Goal: Find specific page/section: Find specific page/section

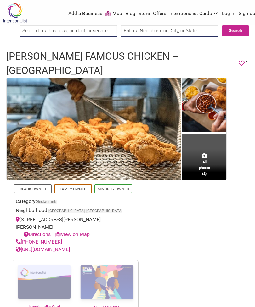
click at [174, 33] on input "text" at bounding box center [169, 31] width 97 height 12
type input "S"
type input "Mountlake Terrace, WA, USA"
click at [236, 30] on button "Search" at bounding box center [235, 30] width 26 height 11
click at [59, 247] on link "http://www.ezellschicken.com/" at bounding box center [43, 250] width 54 height 6
